Goal: Task Accomplishment & Management: Use online tool/utility

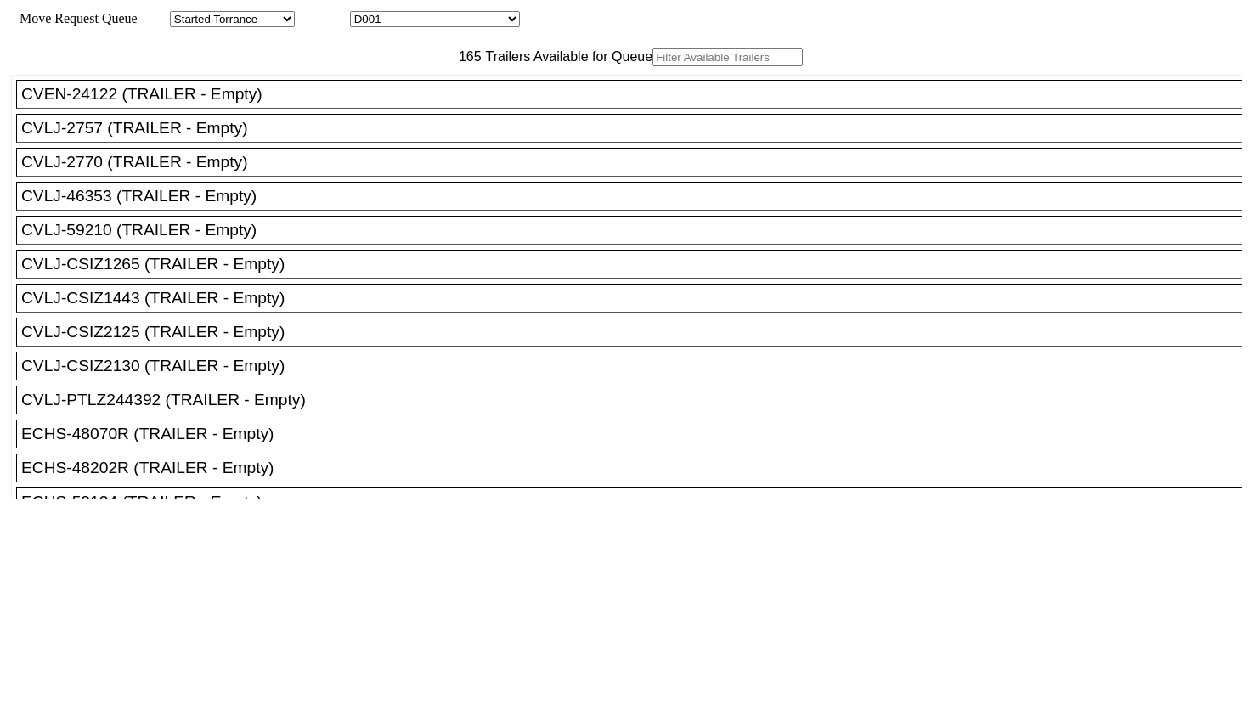
drag, startPoint x: 0, startPoint y: 0, endPoint x: 363, endPoint y: 96, distance: 375.1
click at [652, 66] on input "text" at bounding box center [727, 57] width 150 height 18
click at [652, 66] on input "F" at bounding box center [727, 57] width 150 height 18
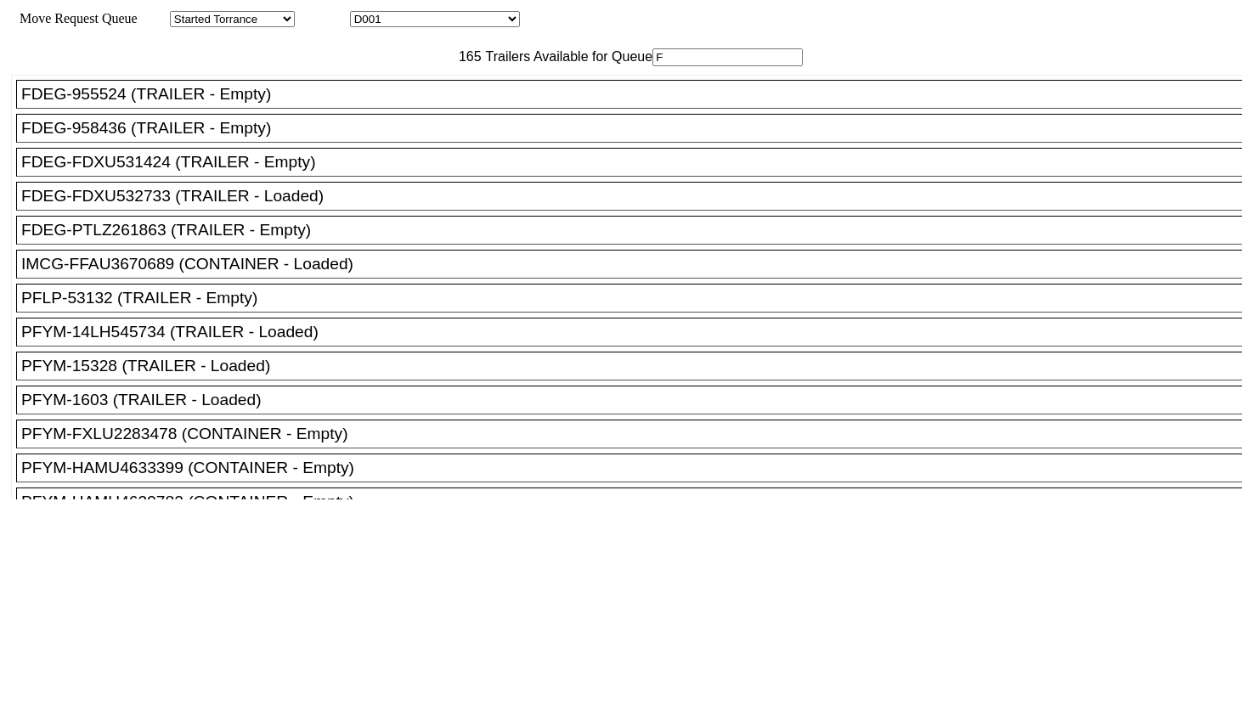
type input "F"
click at [296, 172] on div "FDEG-FDXU531424 (TRAILER - Empty)" at bounding box center [636, 162] width 1231 height 19
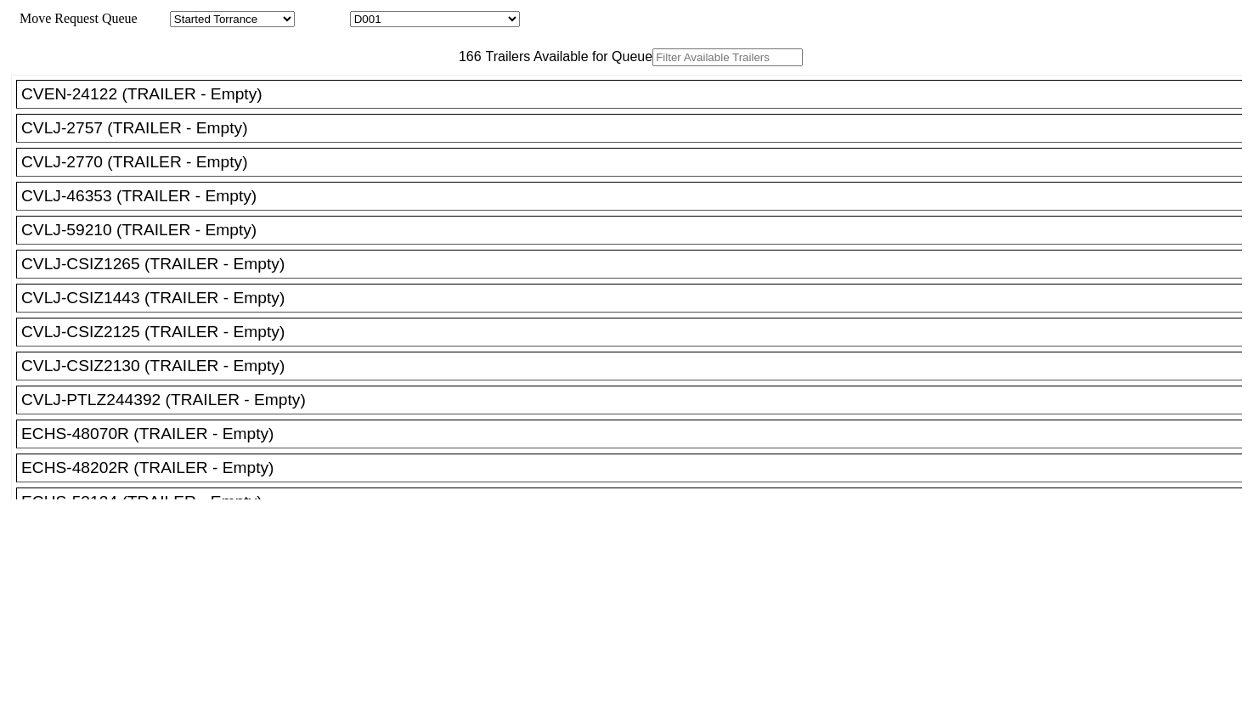
click at [652, 66] on input "text" at bounding box center [727, 57] width 150 height 18
paste input "48428R"
type input "48428R"
click at [652, 66] on input "text" at bounding box center [727, 57] width 150 height 18
paste input "958436"
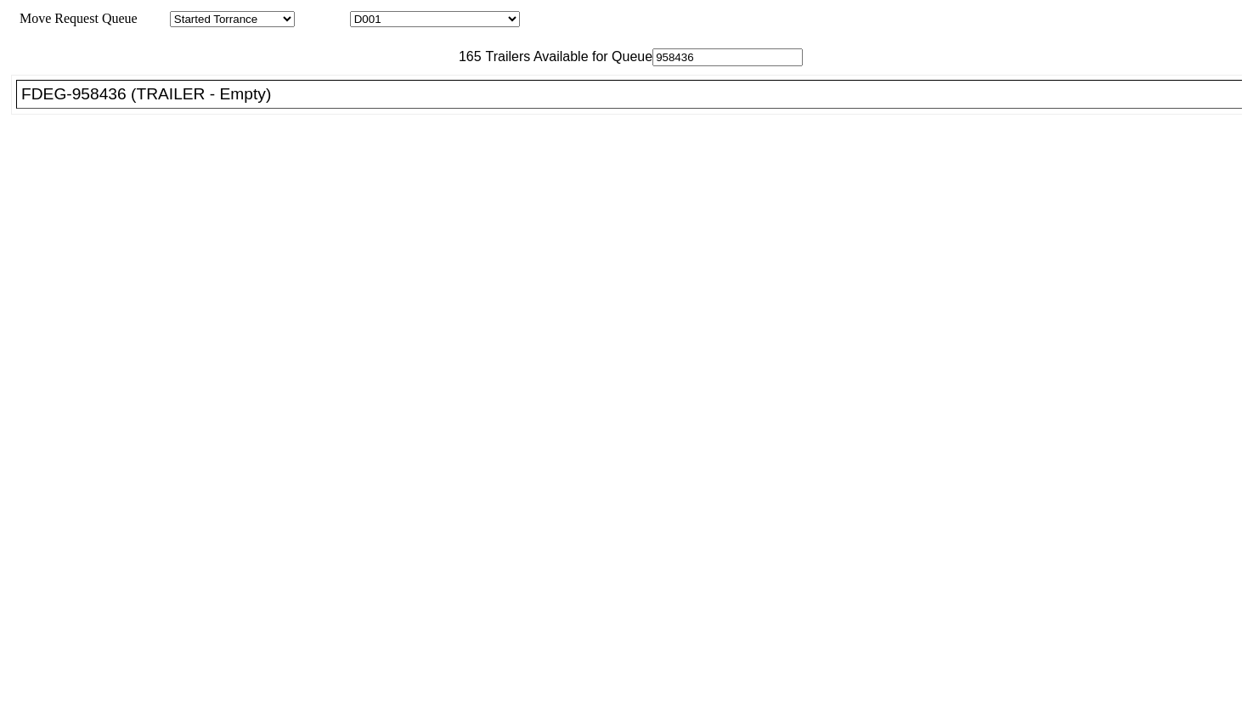
type input "958436"
click at [362, 104] on div "FDEG-958436 (TRAILER - Empty)" at bounding box center [636, 94] width 1231 height 19
